Goal: Information Seeking & Learning: Understand process/instructions

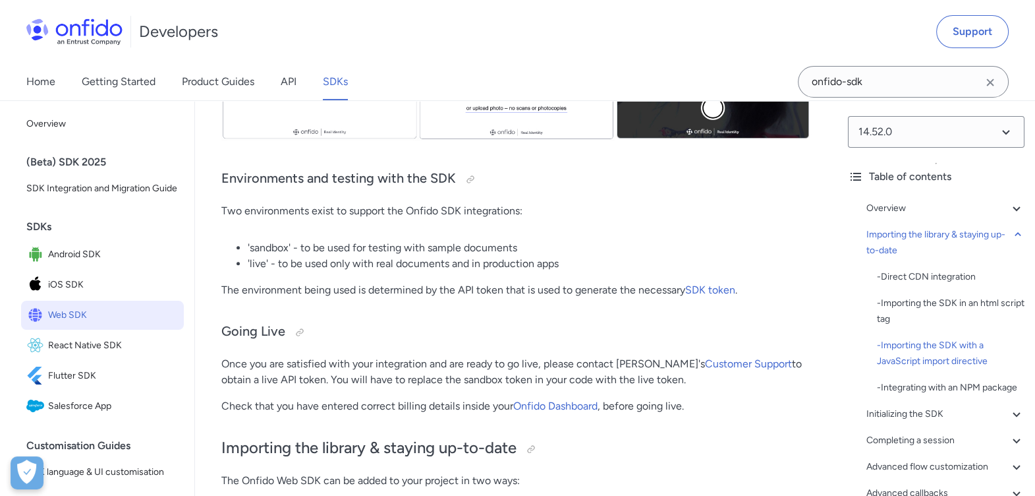
scroll to position [457, 0]
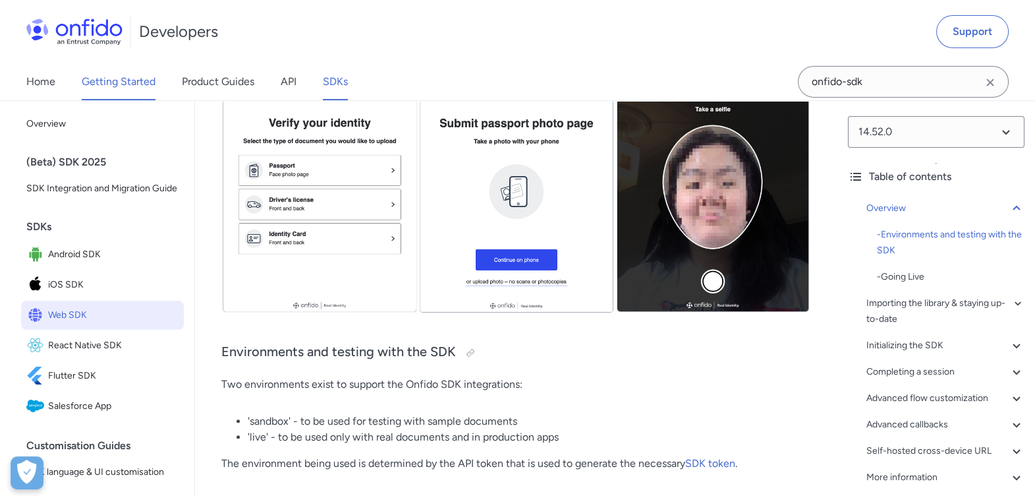
click at [125, 79] on link "Getting Started" at bounding box center [119, 81] width 74 height 37
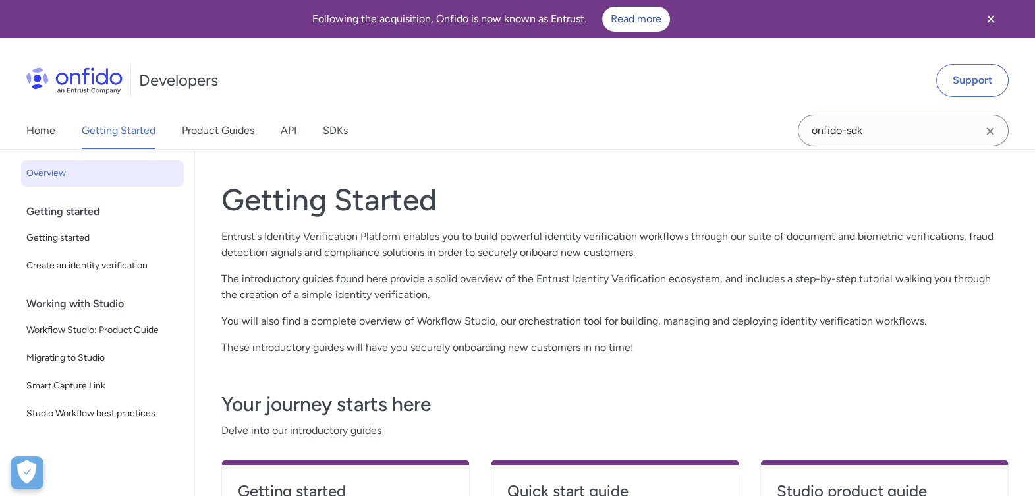
click at [84, 264] on span "Create an identity verification" at bounding box center [102, 266] width 152 height 16
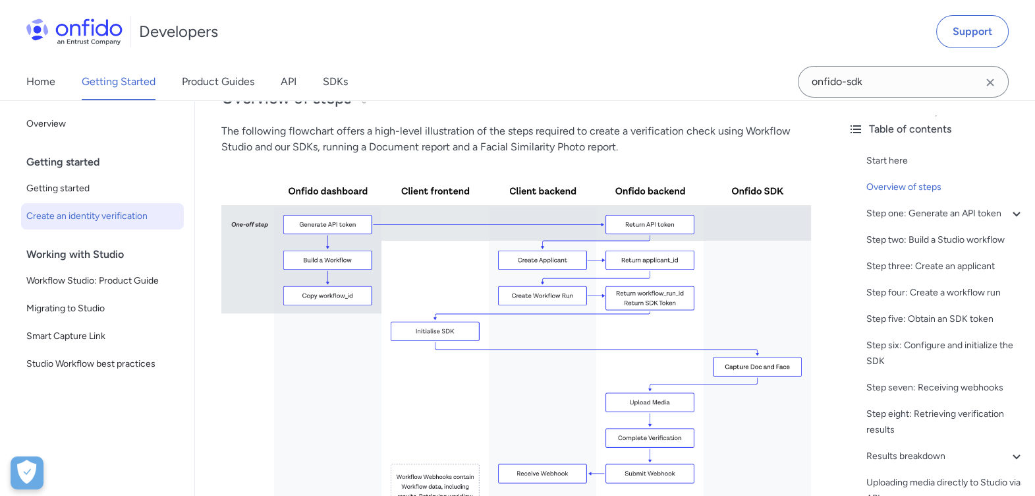
scroll to position [279, 0]
